Goal: Information Seeking & Learning: Learn about a topic

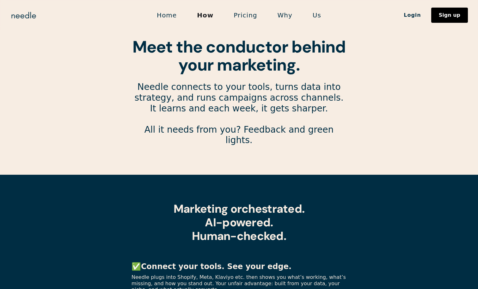
click at [247, 15] on link "Pricing" at bounding box center [246, 15] width 44 height 13
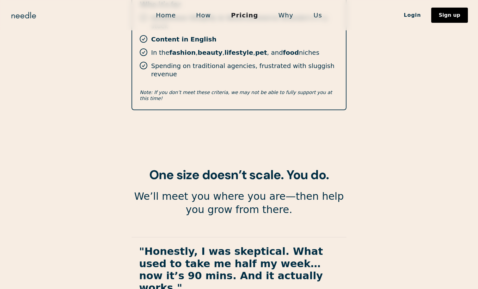
scroll to position [1126, 0]
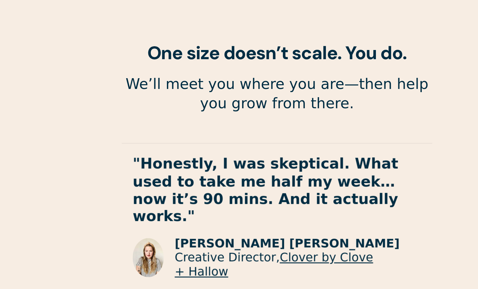
click at [152, 255] on div at bounding box center [239, 259] width 215 height 9
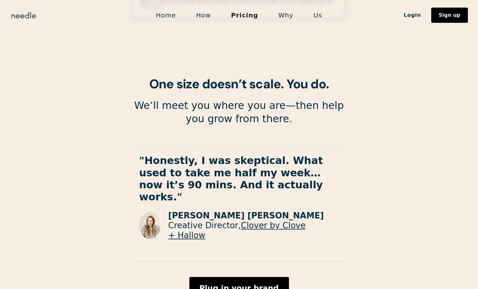
click at [295, 220] on link "Clover by Clove + Hallow" at bounding box center [236, 229] width 137 height 19
